Goal: Find specific page/section

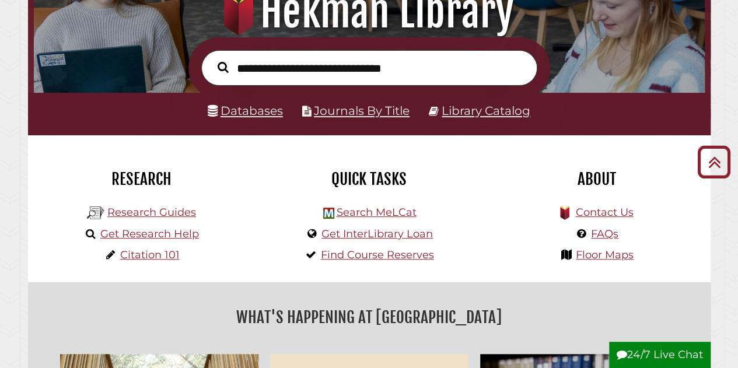
scroll to position [149, 0]
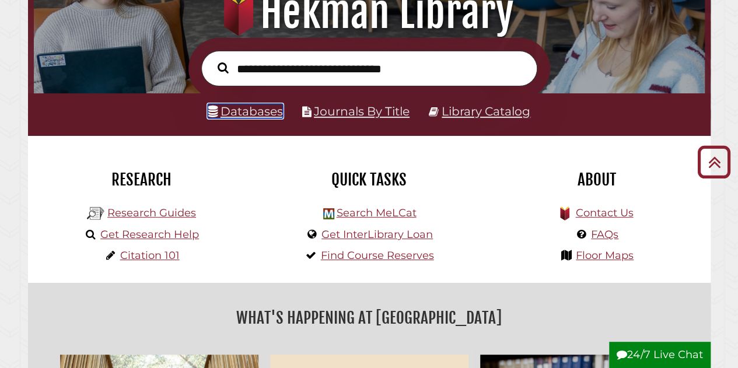
click at [263, 109] on link "Databases" at bounding box center [245, 111] width 75 height 15
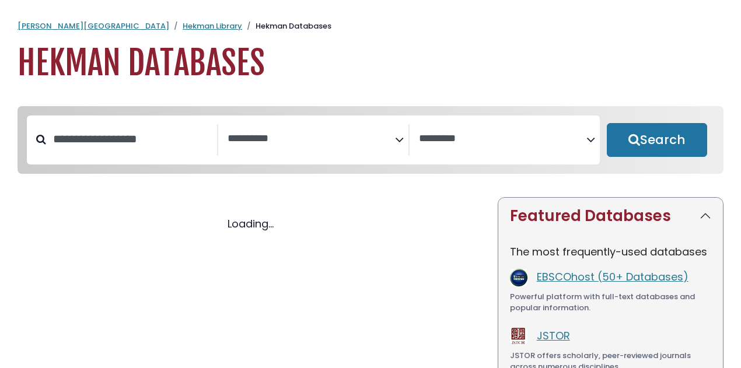
select select "Database Subject Filter"
select select "Database Vendors Filter"
select select "Database Subject Filter"
select select "Database Vendors Filter"
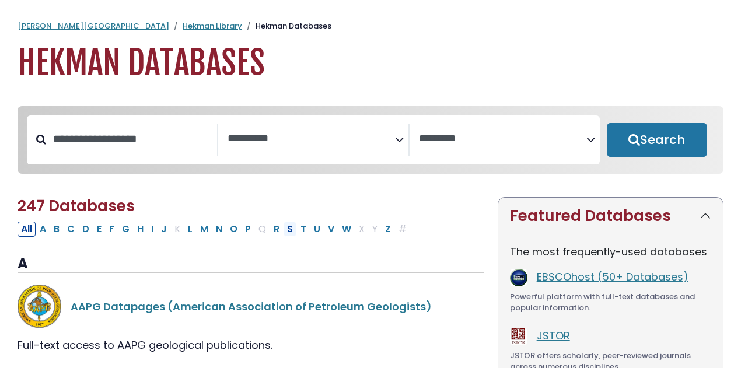
click at [285, 232] on button "S" at bounding box center [290, 229] width 13 height 15
select select "Database Subject Filter"
select select "Database Vendors Filter"
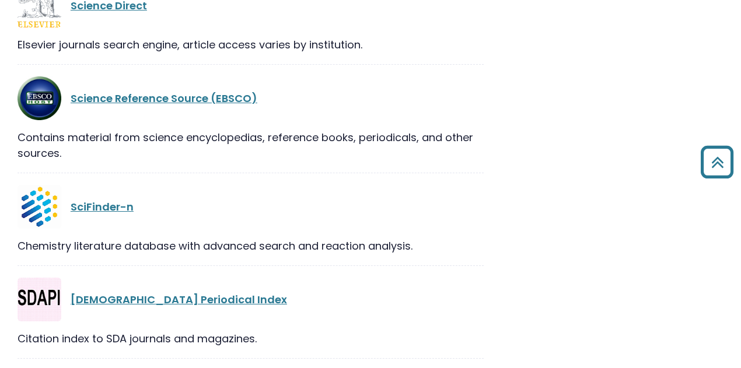
scroll to position [580, 0]
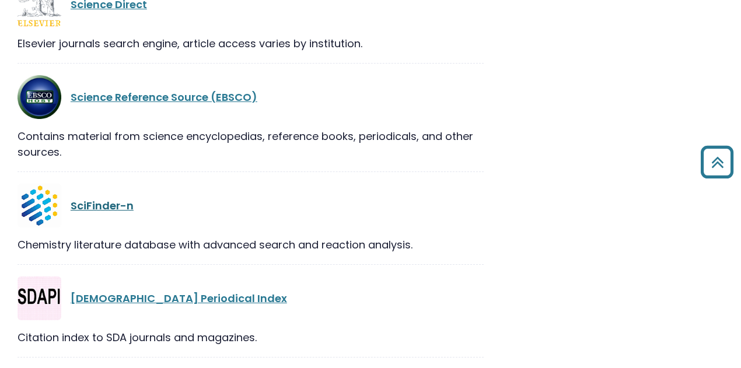
click at [96, 206] on link "SciFinder-n" at bounding box center [102, 205] width 63 height 15
